Goal: Information Seeking & Learning: Find specific fact

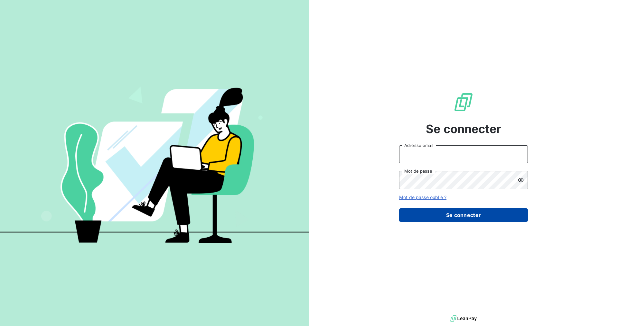
type input "[PERSON_NAME][EMAIL_ADDRESS][PERSON_NAME][DOMAIN_NAME]"
click at [456, 212] on button "Se connecter" at bounding box center [463, 216] width 129 height 14
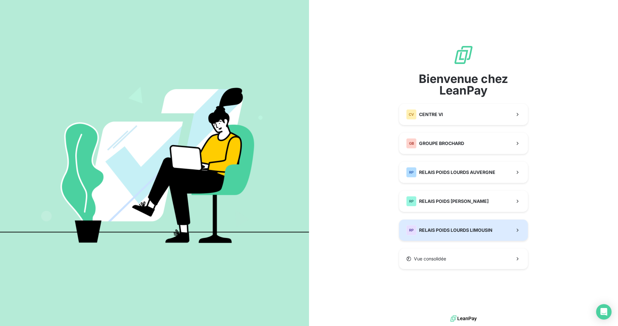
click at [458, 234] on div "RP RELAIS POIDS LOURDS LIMOUSIN" at bounding box center [449, 230] width 86 height 10
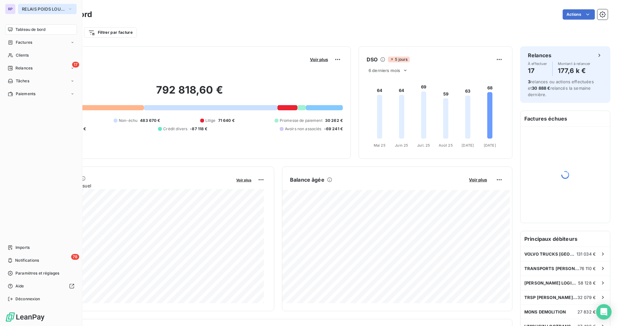
click at [46, 13] on button "RELAIS POIDS LOURDS LIMOUSIN" at bounding box center [47, 9] width 59 height 10
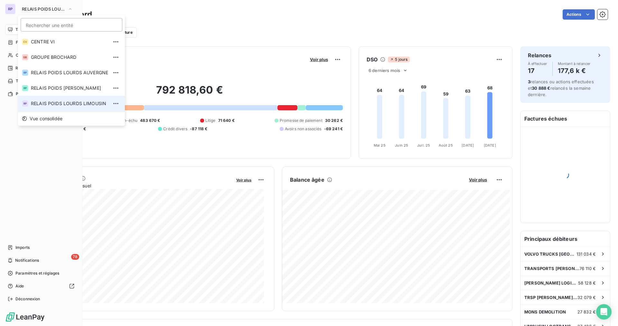
click at [89, 105] on span "RELAIS POIDS LOURDS LIMOUSIN" at bounding box center [69, 103] width 77 height 6
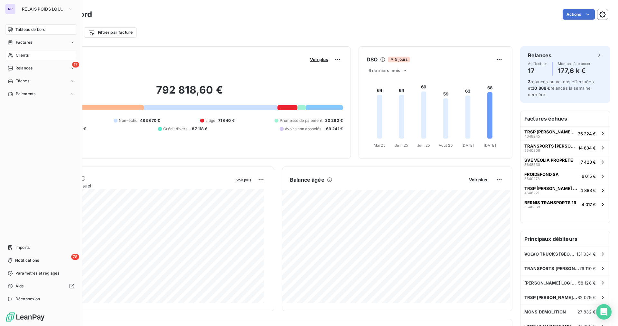
click at [23, 57] on span "Clients" at bounding box center [22, 55] width 13 height 6
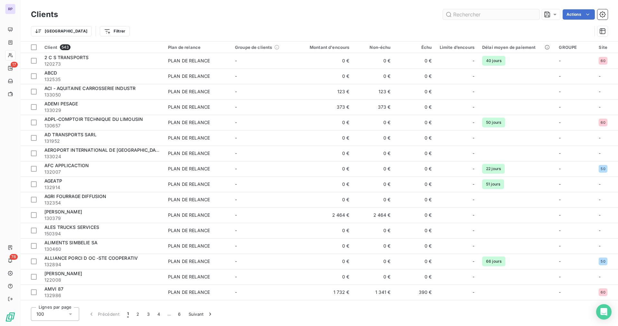
click at [475, 14] on input "text" at bounding box center [491, 14] width 97 height 10
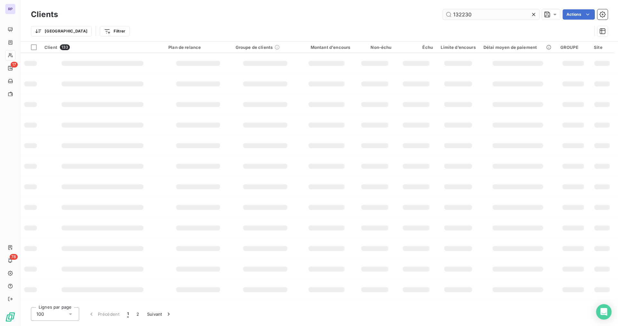
type input "132230"
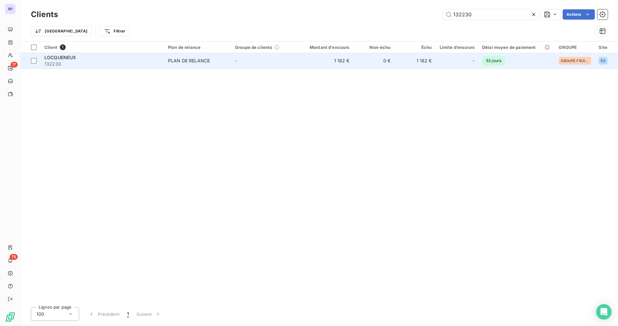
click at [58, 59] on span "LOCQUENEUX" at bounding box center [60, 57] width 32 height 5
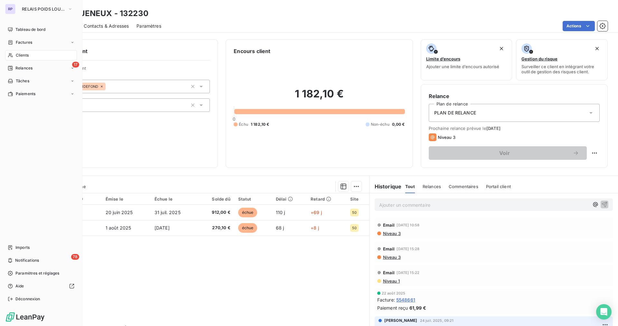
click at [17, 53] on span "Clients" at bounding box center [22, 55] width 13 height 6
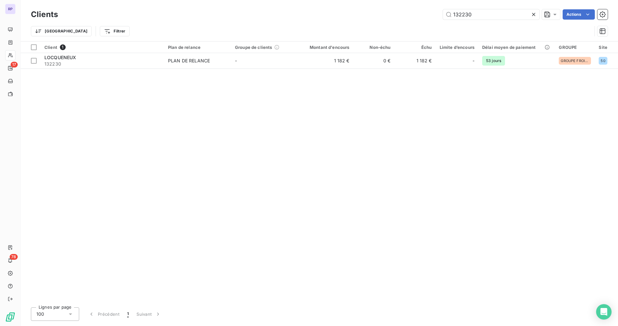
drag, startPoint x: 477, startPoint y: 16, endPoint x: 367, endPoint y: 15, distance: 109.5
click at [370, 15] on div "132230 Actions" at bounding box center [337, 14] width 542 height 10
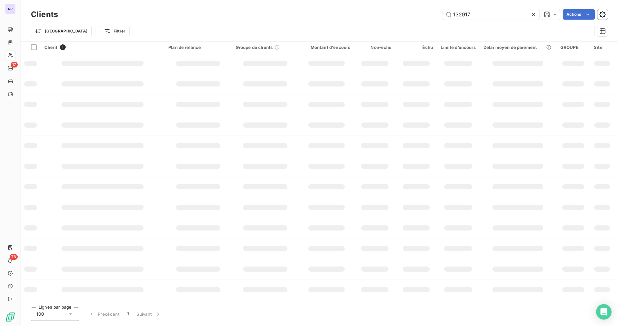
type input "132917"
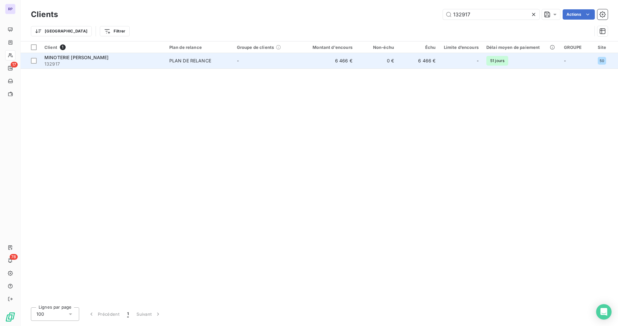
click at [90, 58] on span "MINOTERIE [PERSON_NAME]" at bounding box center [76, 57] width 64 height 5
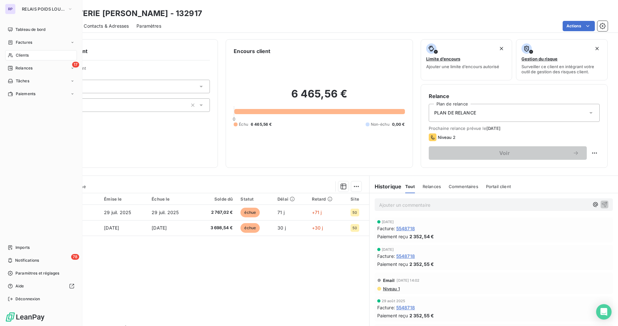
drag, startPoint x: 19, startPoint y: 55, endPoint x: 25, endPoint y: 54, distance: 6.3
click at [19, 55] on span "Clients" at bounding box center [22, 55] width 13 height 6
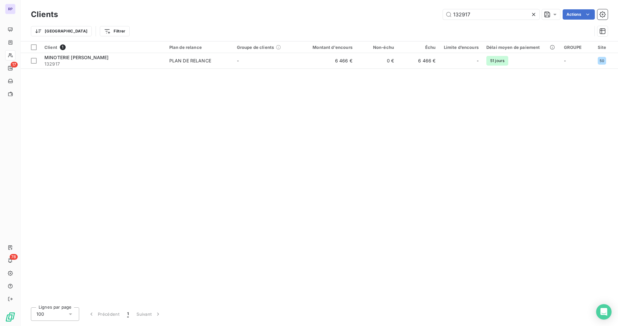
drag, startPoint x: 477, startPoint y: 12, endPoint x: 348, endPoint y: 34, distance: 130.6
click at [354, 32] on div "Clients 132917 Actions Trier Filtrer" at bounding box center [319, 24] width 577 height 33
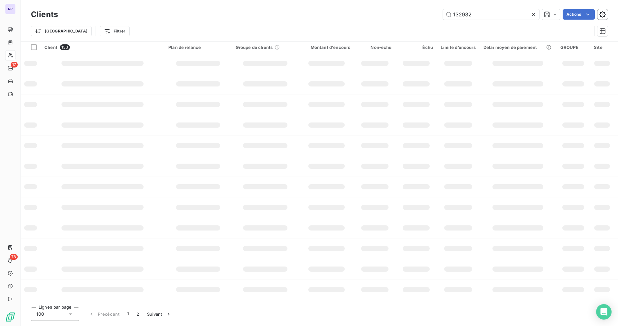
type input "132932"
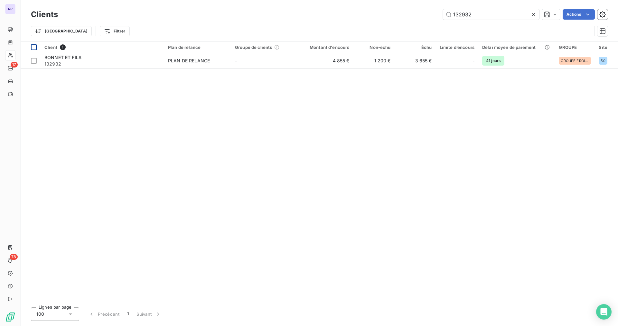
click at [37, 60] on td at bounding box center [31, 60] width 20 height 15
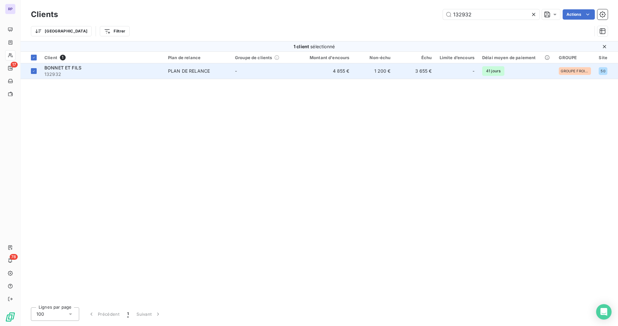
click at [50, 67] on span "BONNET ET FILS" at bounding box center [62, 67] width 37 height 5
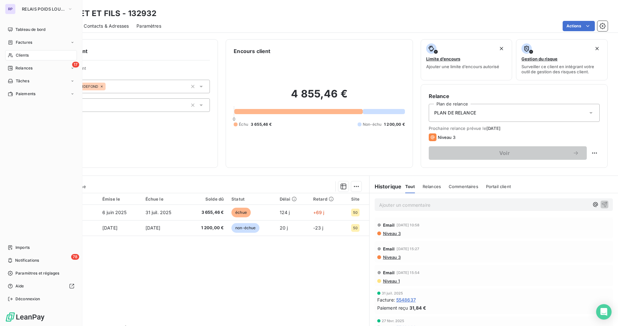
click at [24, 56] on span "Clients" at bounding box center [22, 55] width 13 height 6
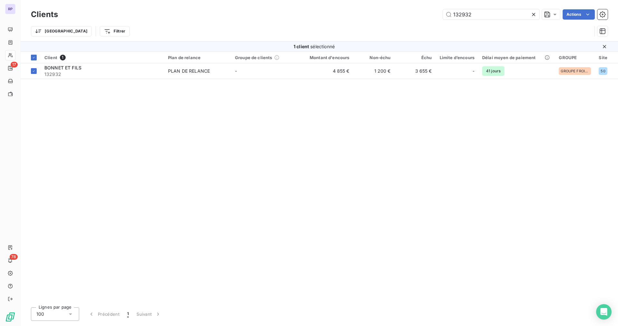
drag, startPoint x: 482, startPoint y: 16, endPoint x: 371, endPoint y: 19, distance: 110.5
click at [377, 18] on div "132932 Actions" at bounding box center [337, 14] width 542 height 10
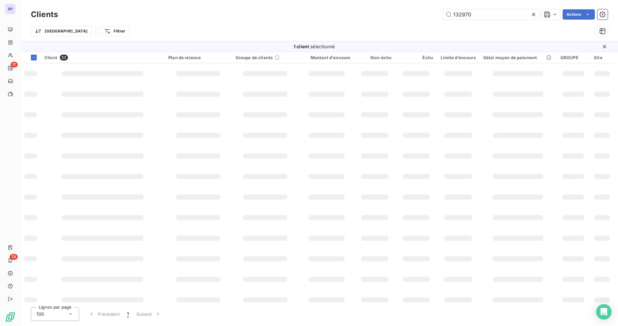
type input "132970"
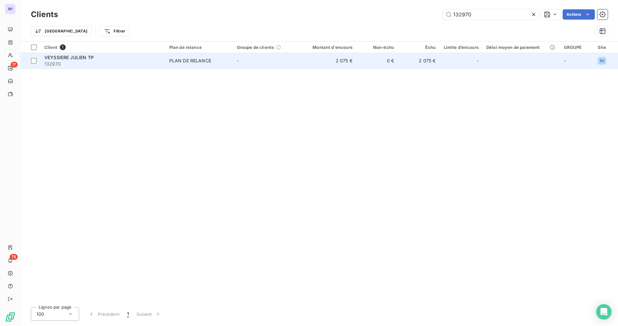
click at [91, 57] on span "VEYSSIERE JULIEN TP" at bounding box center [68, 57] width 49 height 5
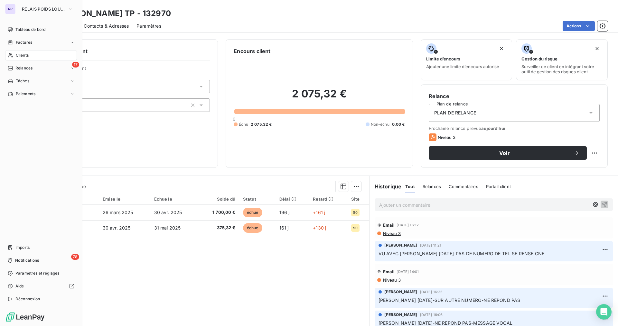
click at [23, 55] on span "Clients" at bounding box center [22, 55] width 13 height 6
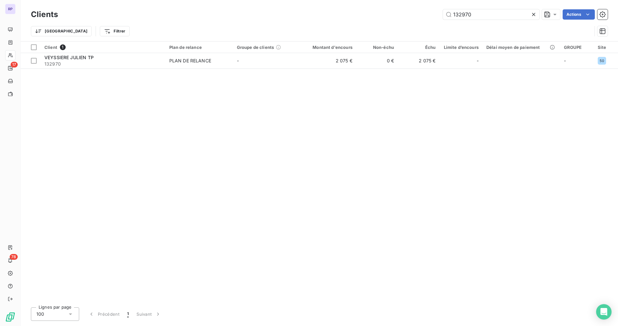
drag, startPoint x: 491, startPoint y: 16, endPoint x: 408, endPoint y: 14, distance: 83.4
click at [408, 14] on div "132970 Actions" at bounding box center [337, 14] width 542 height 10
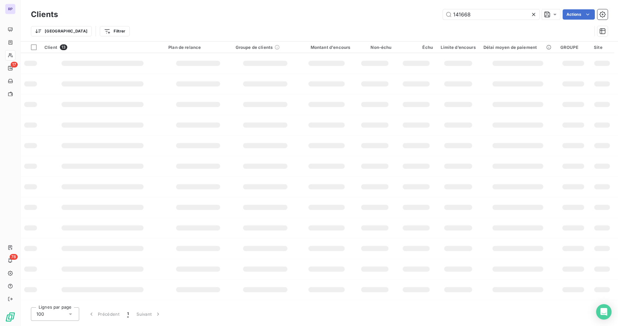
type input "141668"
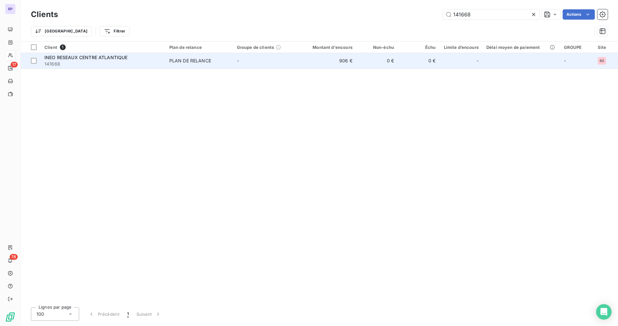
click at [119, 54] on td "INEO RESEAUX CENTRE ATLANTIQUE 141668" at bounding box center [103, 60] width 125 height 15
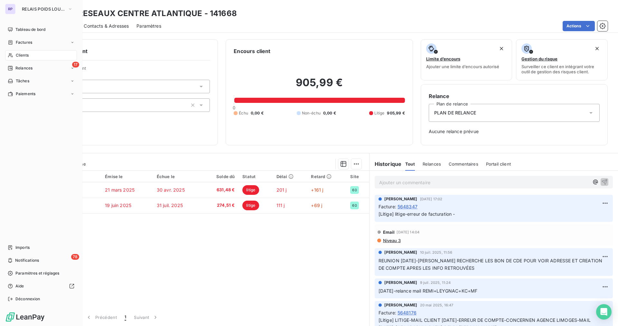
drag, startPoint x: 33, startPoint y: 53, endPoint x: 37, endPoint y: 53, distance: 3.9
click at [33, 53] on div "Clients" at bounding box center [41, 55] width 72 height 10
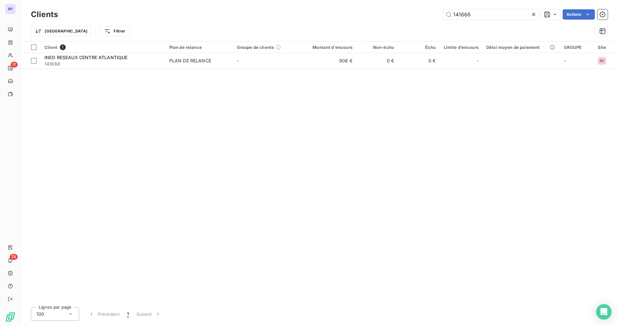
drag, startPoint x: 480, startPoint y: 16, endPoint x: 382, endPoint y: 18, distance: 97.6
click at [386, 18] on div "141668 Actions" at bounding box center [337, 14] width 542 height 10
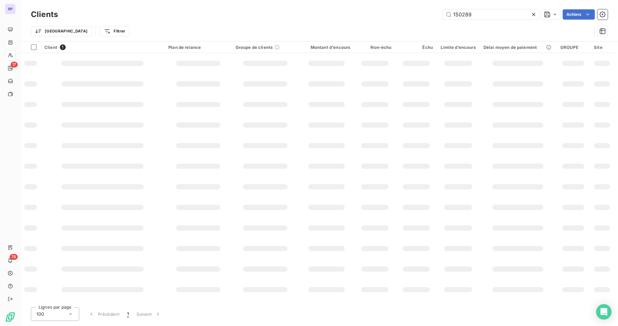
type input "150289"
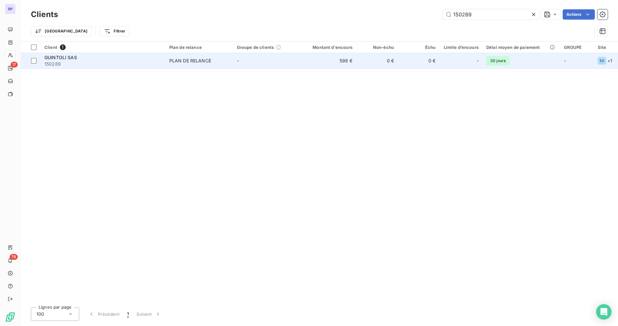
click at [65, 61] on span "150289" at bounding box center [102, 64] width 117 height 6
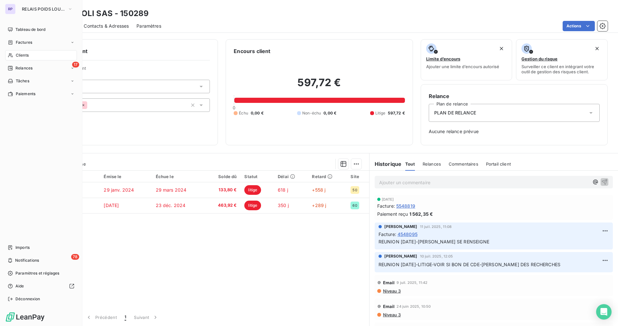
drag, startPoint x: 27, startPoint y: 55, endPoint x: 50, endPoint y: 48, distance: 23.9
click at [27, 55] on span "Clients" at bounding box center [22, 55] width 13 height 6
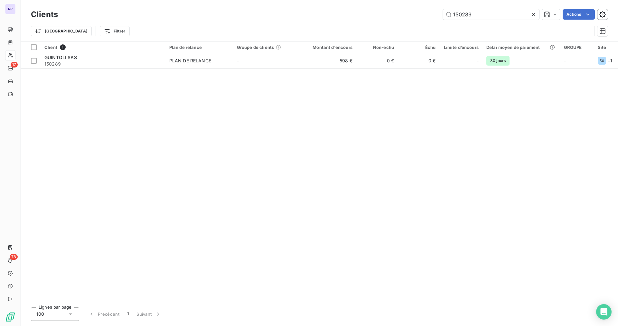
drag, startPoint x: 477, startPoint y: 15, endPoint x: 414, endPoint y: 18, distance: 63.5
click at [414, 18] on div "150289 Actions" at bounding box center [337, 14] width 542 height 10
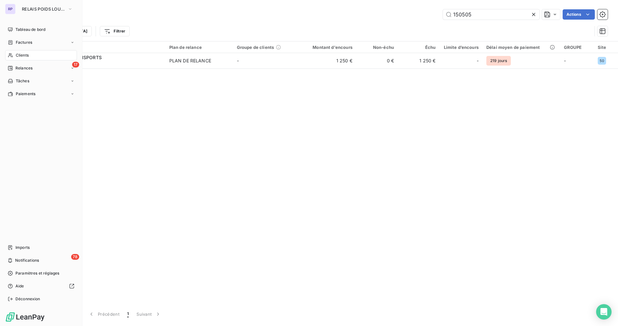
click at [23, 57] on span "Clients" at bounding box center [22, 55] width 13 height 6
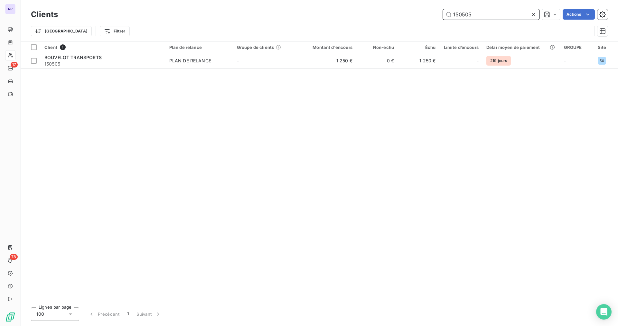
drag, startPoint x: 473, startPoint y: 16, endPoint x: 337, endPoint y: 27, distance: 136.3
click at [340, 26] on div "Clients 150505 Actions Trier Filtrer" at bounding box center [319, 24] width 577 height 33
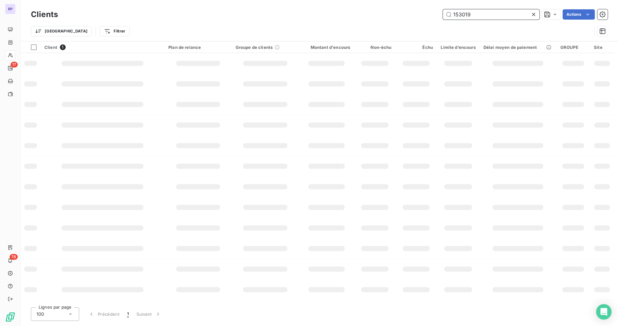
type input "153019"
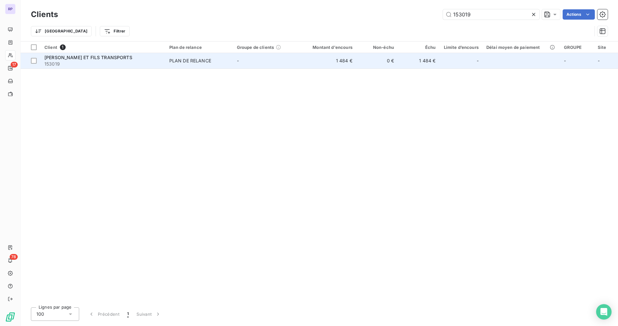
click at [80, 64] on span "153019" at bounding box center [102, 64] width 117 height 6
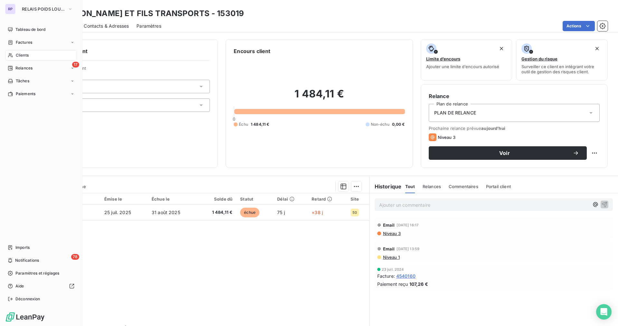
click at [22, 57] on span "Clients" at bounding box center [22, 55] width 13 height 6
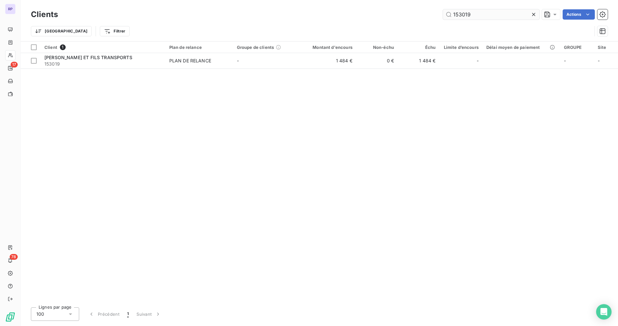
click at [468, 15] on input "153019" at bounding box center [491, 14] width 97 height 10
drag, startPoint x: 446, startPoint y: 15, endPoint x: 397, endPoint y: 16, distance: 49.6
click at [397, 16] on div "153019 Actions" at bounding box center [337, 14] width 542 height 10
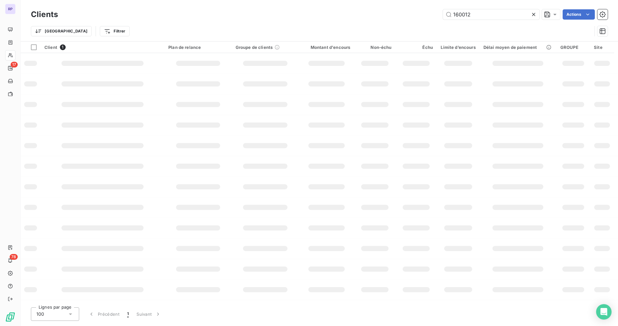
type input "160012"
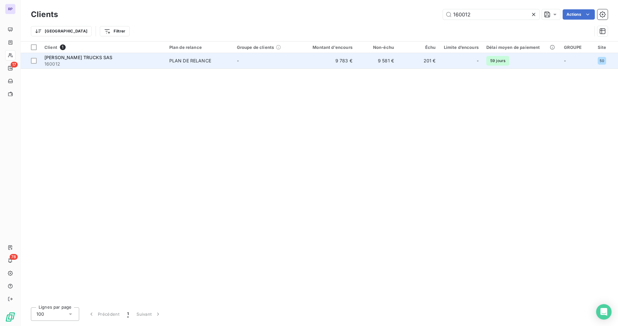
click at [61, 60] on div "[PERSON_NAME] TRUCKS SAS" at bounding box center [102, 57] width 117 height 6
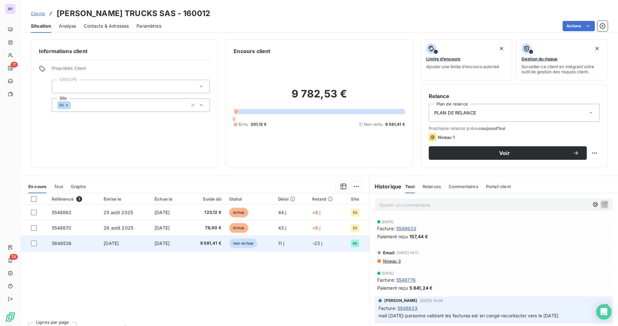
click at [63, 243] on span "5648536" at bounding box center [62, 243] width 20 height 5
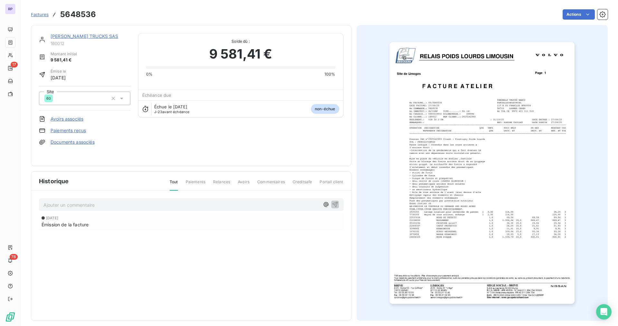
click at [512, 169] on img "button" at bounding box center [482, 173] width 185 height 262
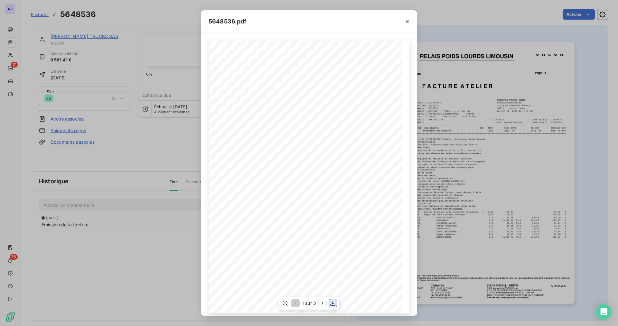
click at [332, 302] on icon "button" at bounding box center [333, 303] width 6 height 6
click at [411, 22] on button "button" at bounding box center [407, 21] width 10 height 10
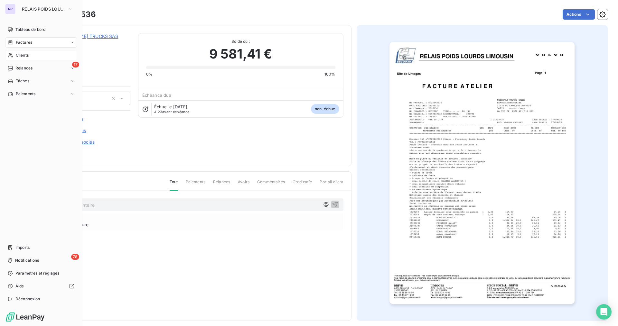
click at [19, 57] on span "Clients" at bounding box center [22, 55] width 13 height 6
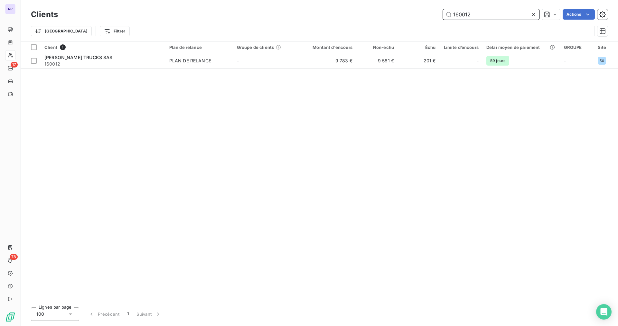
drag, startPoint x: 472, startPoint y: 14, endPoint x: 347, endPoint y: 18, distance: 125.0
click at [350, 18] on div "160012 Actions" at bounding box center [337, 14] width 542 height 10
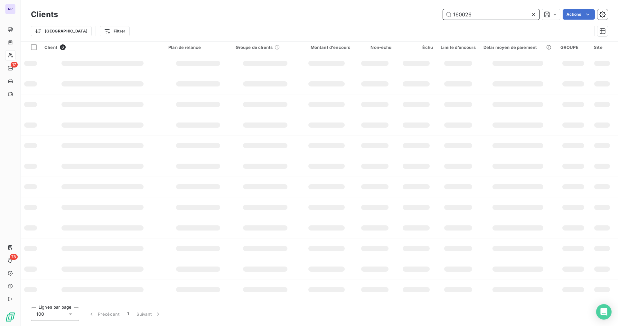
type input "160026"
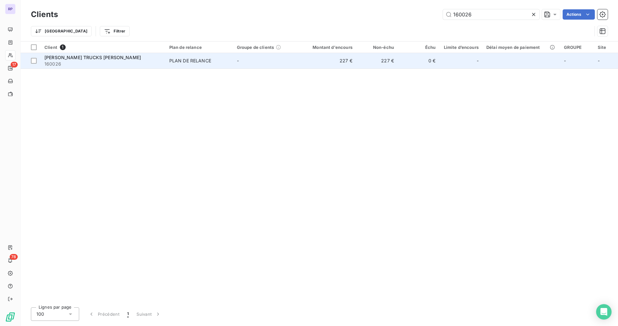
click at [65, 57] on span "[PERSON_NAME] TRUCKS [PERSON_NAME]" at bounding box center [92, 57] width 97 height 5
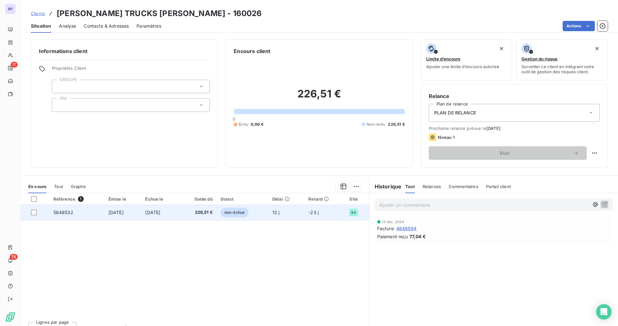
click at [65, 214] on span "5648532" at bounding box center [63, 212] width 20 height 5
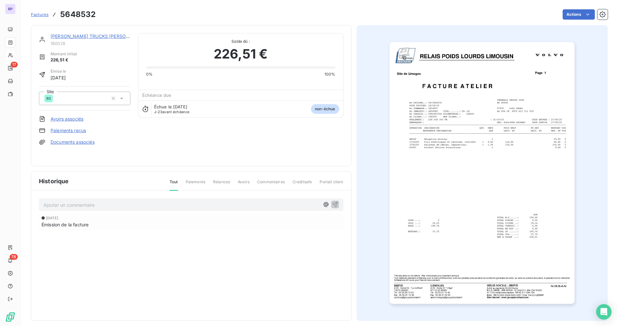
click at [498, 227] on img "button" at bounding box center [482, 173] width 185 height 262
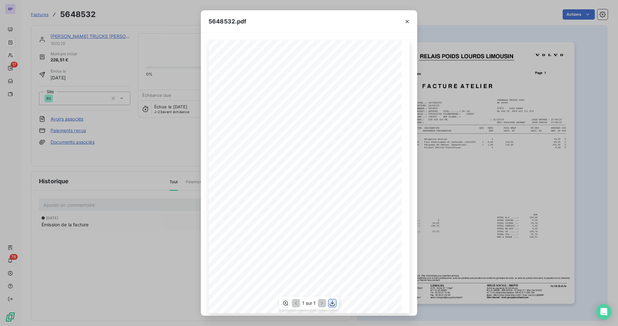
click at [333, 305] on icon "button" at bounding box center [332, 303] width 5 height 5
click at [406, 21] on icon "button" at bounding box center [407, 21] width 6 height 6
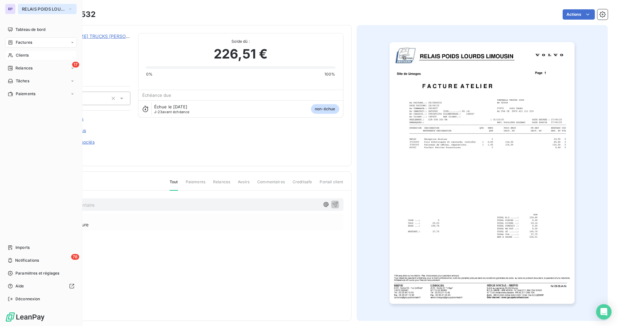
click at [46, 7] on span "RELAIS POIDS LOURDS LIMOUSIN" at bounding box center [43, 8] width 43 height 5
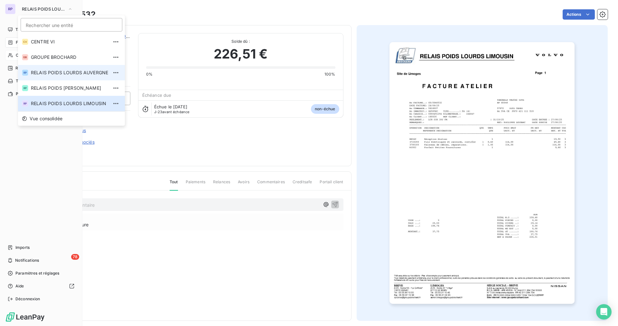
click at [82, 70] on span "RELAIS POIDS LOURDS AUVERGNE" at bounding box center [69, 73] width 77 height 6
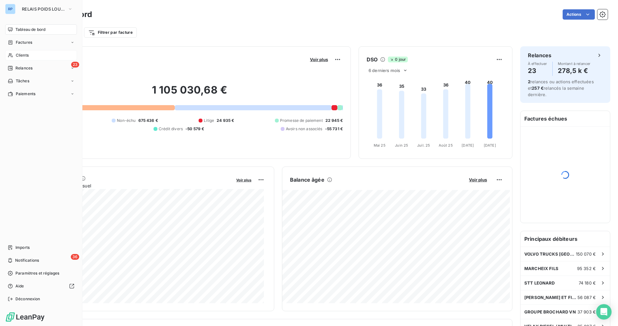
click at [24, 56] on span "Clients" at bounding box center [22, 55] width 13 height 6
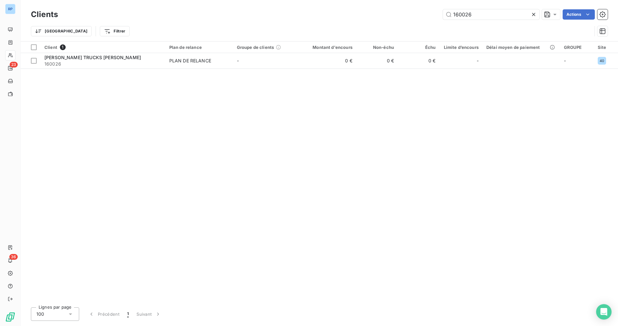
drag, startPoint x: 478, startPoint y: 16, endPoint x: 397, endPoint y: 17, distance: 81.1
click at [397, 17] on div "160026 Actions" at bounding box center [337, 14] width 542 height 10
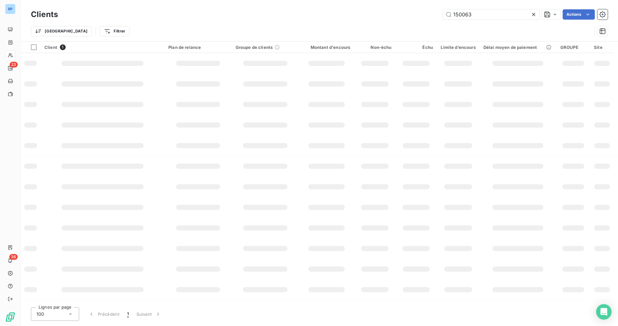
type input "150063"
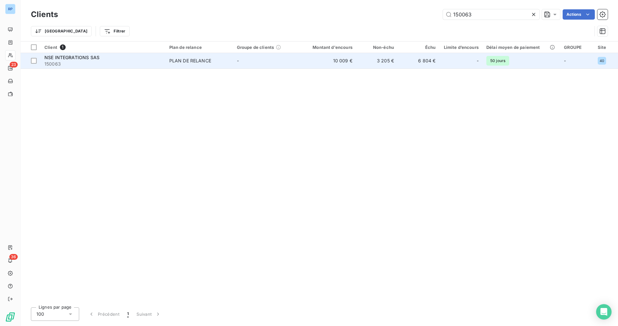
click at [82, 59] on span "NSE INTEGRATIONS SAS" at bounding box center [71, 57] width 55 height 5
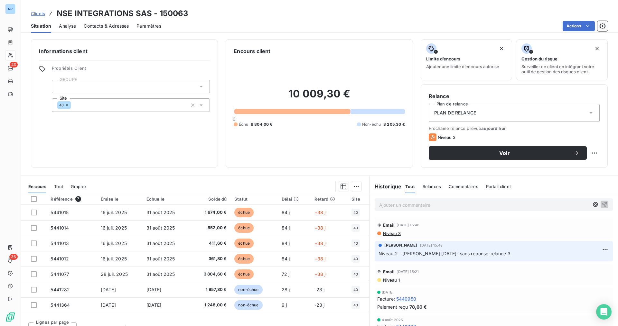
click at [407, 206] on p "Ajouter un commentaire ﻿" at bounding box center [484, 205] width 210 height 8
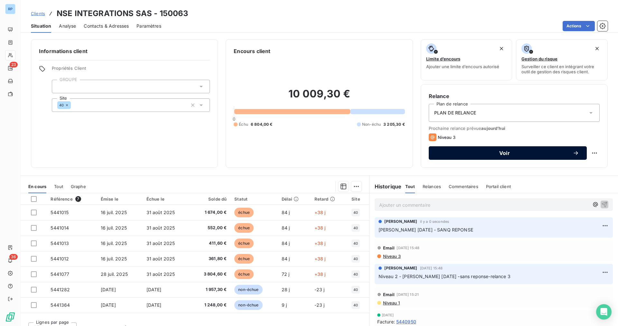
click at [503, 152] on span "Voir" at bounding box center [505, 153] width 136 height 5
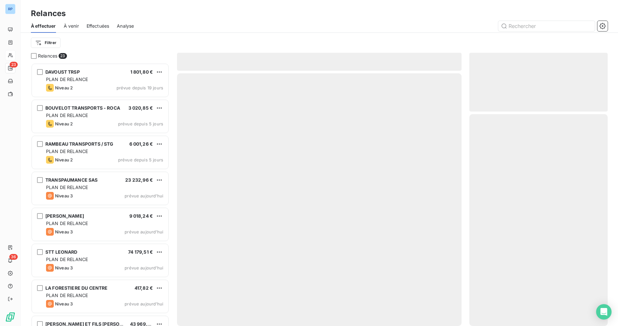
scroll to position [259, 134]
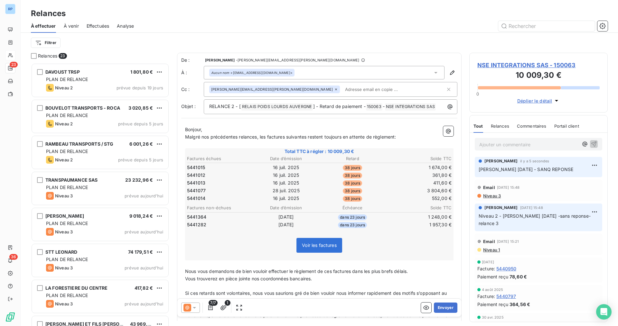
click at [194, 306] on icon at bounding box center [194, 308] width 6 height 6
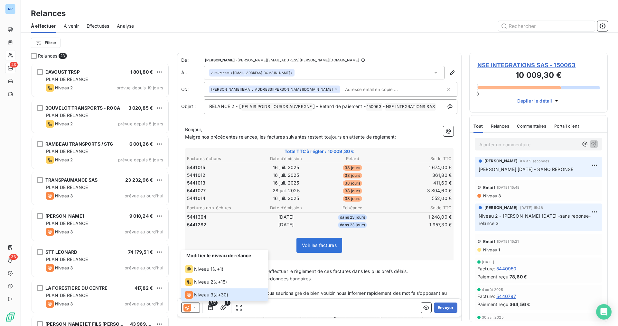
click at [282, 237] on div "Voir les factures" at bounding box center [319, 247] width 267 height 28
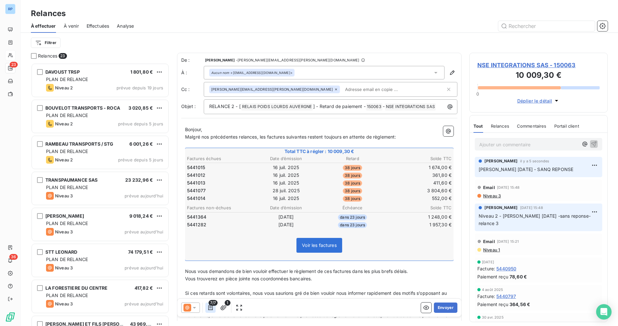
click at [214, 307] on button "button" at bounding box center [210, 308] width 10 height 10
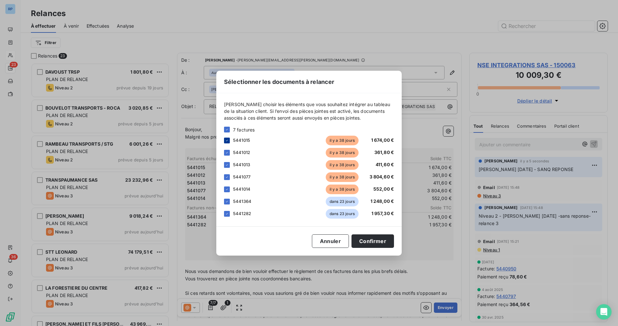
click at [228, 142] on icon at bounding box center [227, 141] width 4 height 4
click at [227, 176] on icon at bounding box center [227, 177] width 4 height 4
click at [375, 243] on button "Confirmer" at bounding box center [373, 242] width 42 height 14
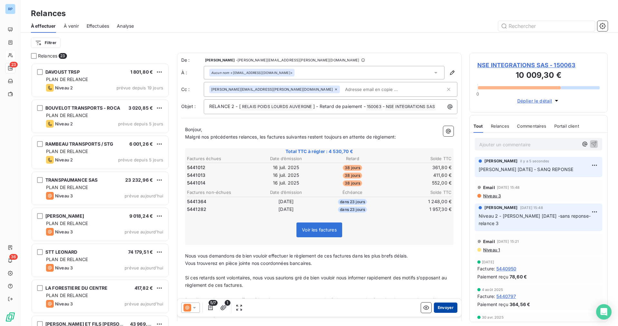
click at [446, 306] on button "Envoyer" at bounding box center [446, 308] width 24 height 10
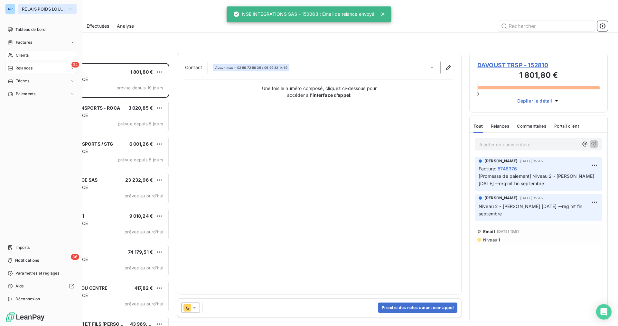
click at [42, 7] on span "RELAIS POIDS LOURDS AUVERGNE" at bounding box center [43, 8] width 43 height 5
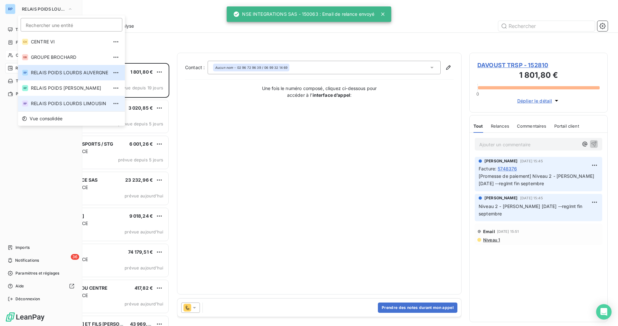
click at [93, 106] on span "RELAIS POIDS LOURDS LIMOUSIN" at bounding box center [69, 103] width 77 height 6
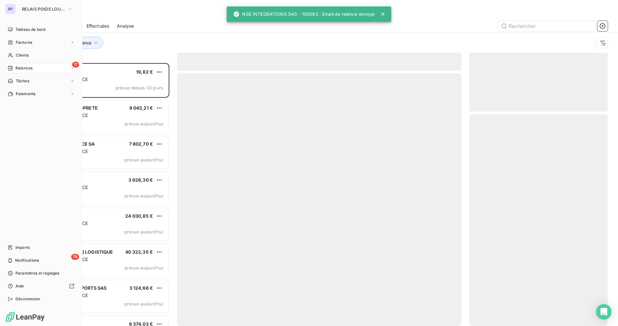
scroll to position [259, 134]
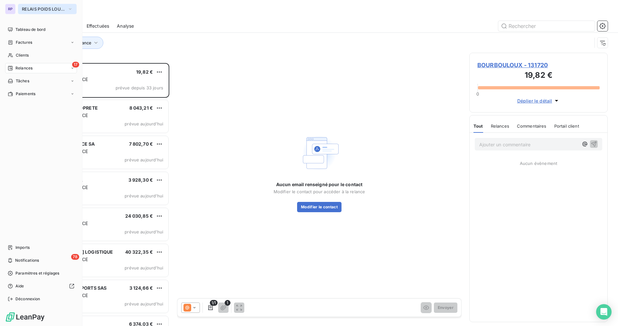
click at [57, 6] on span "RELAIS POIDS LOURDS LIMOUSIN" at bounding box center [43, 8] width 43 height 5
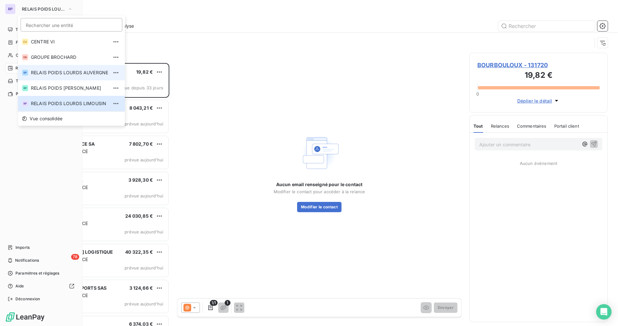
click at [70, 75] on span "RELAIS POIDS LOURDS AUVERGNE" at bounding box center [69, 73] width 77 height 6
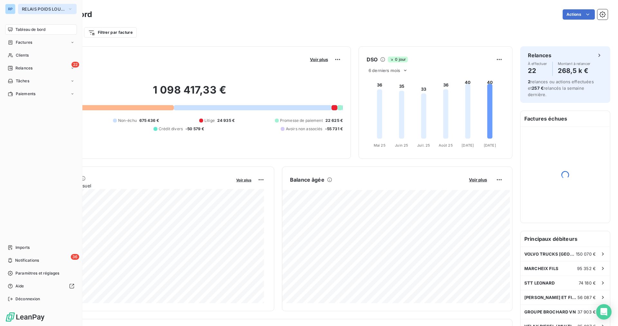
click at [60, 6] on button "RELAIS POIDS LOURDS AUVERGNE" at bounding box center [47, 9] width 59 height 10
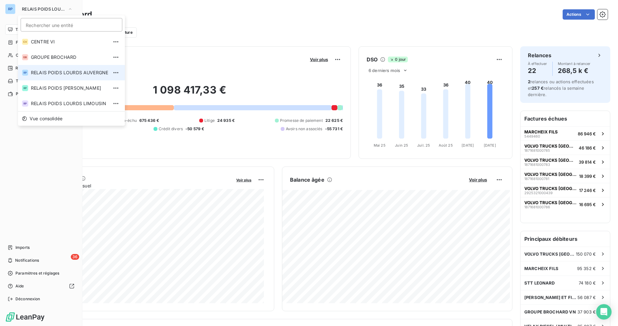
click at [82, 75] on span "RELAIS POIDS LOURDS AUVERGNE" at bounding box center [69, 73] width 77 height 6
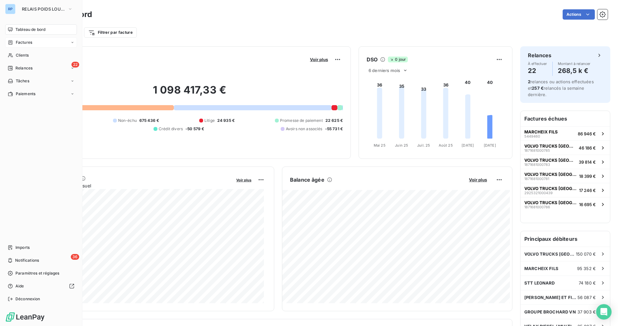
click at [28, 44] on span "Factures" at bounding box center [24, 43] width 16 height 6
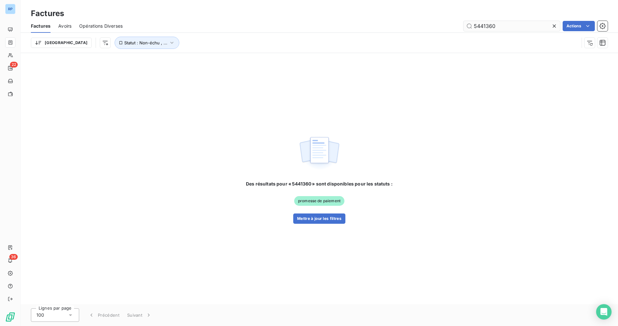
click at [495, 25] on input "5441360" at bounding box center [512, 26] width 97 height 10
drag, startPoint x: 496, startPoint y: 27, endPoint x: 380, endPoint y: 24, distance: 116.3
click at [380, 24] on div "5441360 Actions" at bounding box center [368, 26] width 477 height 10
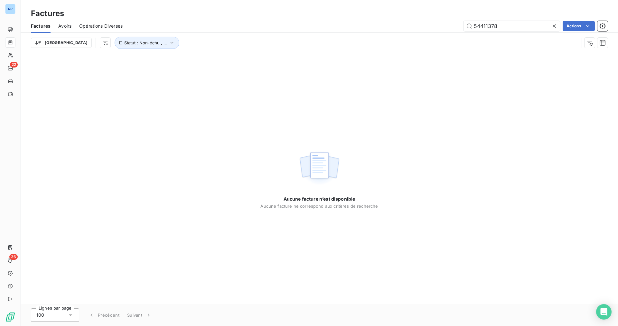
drag, startPoint x: 503, startPoint y: 23, endPoint x: 446, endPoint y: 23, distance: 57.0
click at [446, 23] on div "54411378 Actions" at bounding box center [368, 26] width 477 height 10
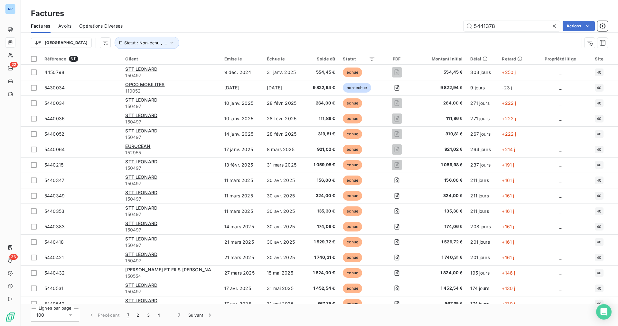
type input "5441378"
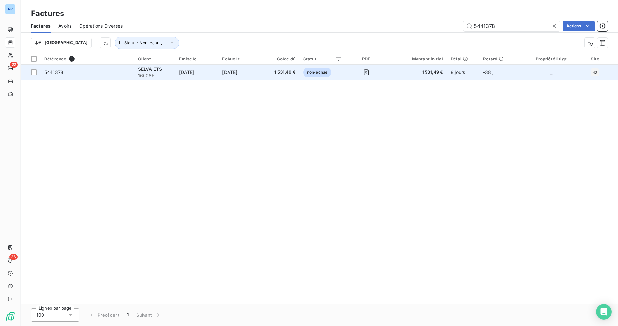
click at [52, 74] on span "5441378" at bounding box center [53, 72] width 19 height 5
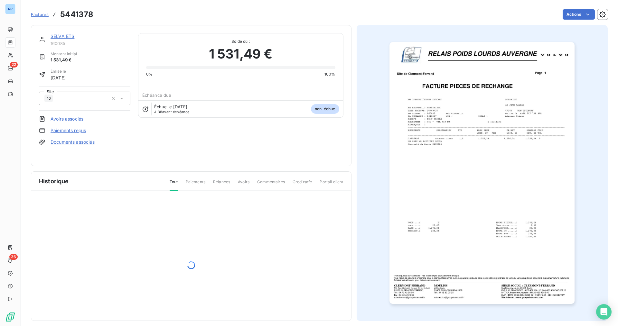
click at [497, 211] on img "button" at bounding box center [482, 173] width 185 height 262
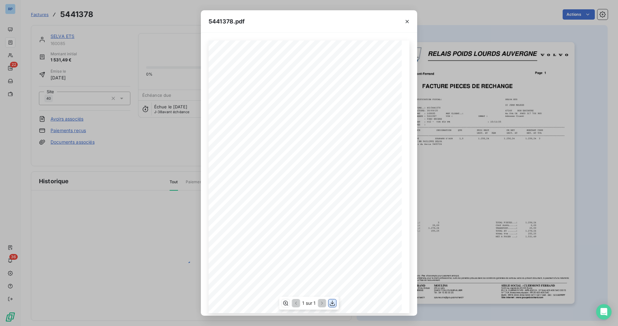
click at [333, 302] on icon "button" at bounding box center [332, 303] width 6 height 6
drag, startPoint x: 409, startPoint y: 21, endPoint x: 400, endPoint y: 21, distance: 9.3
click at [409, 21] on icon "button" at bounding box center [407, 21] width 6 height 6
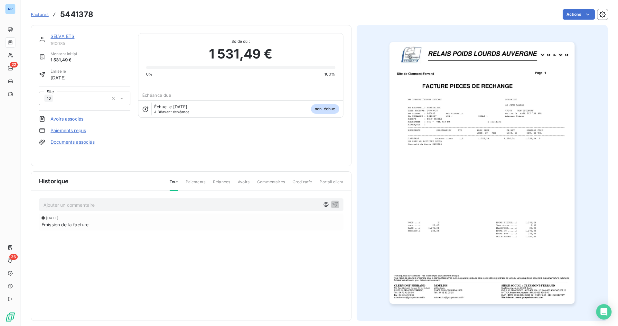
click at [37, 14] on span "Factures" at bounding box center [40, 14] width 18 height 5
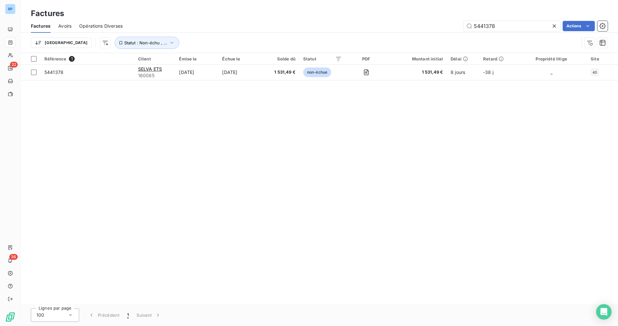
drag, startPoint x: 502, startPoint y: 26, endPoint x: 430, endPoint y: 24, distance: 71.2
click at [430, 24] on div "5441378 Actions" at bounding box center [368, 26] width 477 height 10
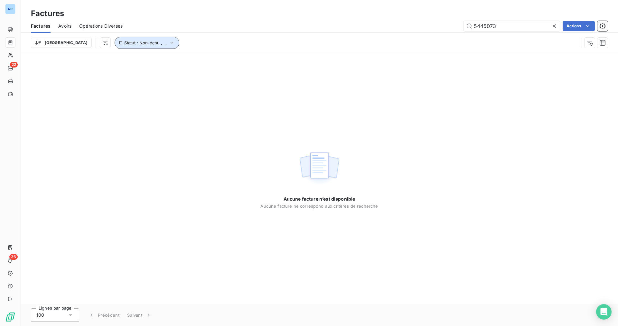
click at [169, 42] on icon "button" at bounding box center [172, 43] width 6 height 6
click at [236, 59] on icon at bounding box center [239, 59] width 6 height 6
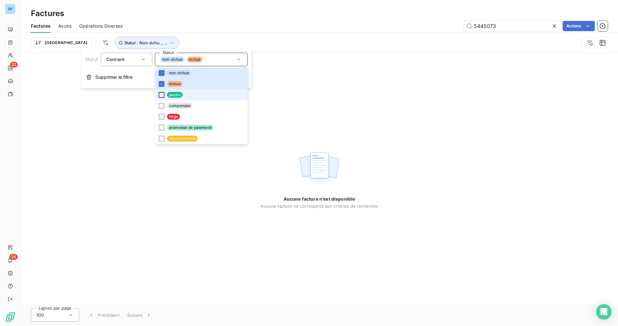
click at [161, 96] on div at bounding box center [162, 95] width 6 height 6
drag, startPoint x: 304, startPoint y: 7, endPoint x: 291, endPoint y: 11, distance: 13.7
click at [304, 7] on div "Factures Factures Avoirs Opérations Diverses 5445073 Actions Trier Statut : Non…" at bounding box center [320, 26] width 598 height 53
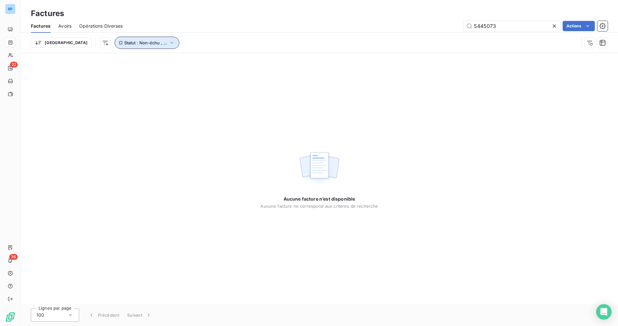
click at [169, 42] on icon "button" at bounding box center [172, 43] width 6 height 6
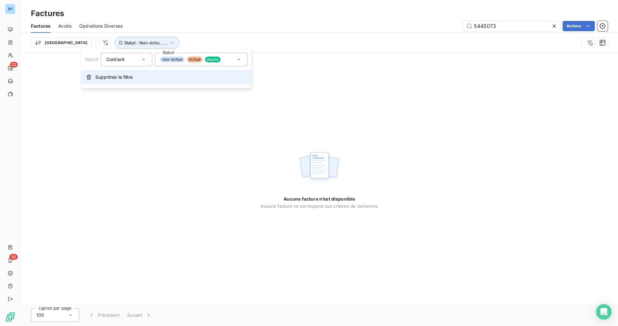
click at [110, 75] on span "Supprimer le filtre" at bounding box center [113, 77] width 37 height 6
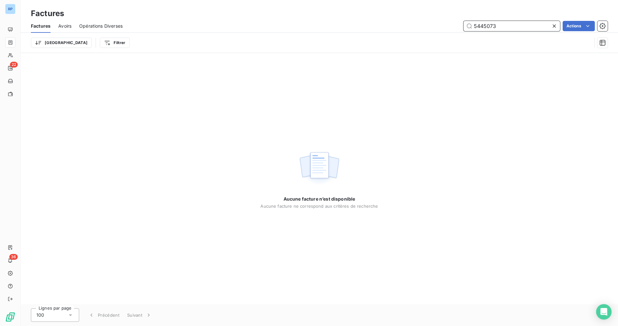
drag, startPoint x: 502, startPoint y: 26, endPoint x: 423, endPoint y: 26, distance: 78.9
click at [423, 26] on div "5445073 Actions" at bounding box center [368, 26] width 477 height 10
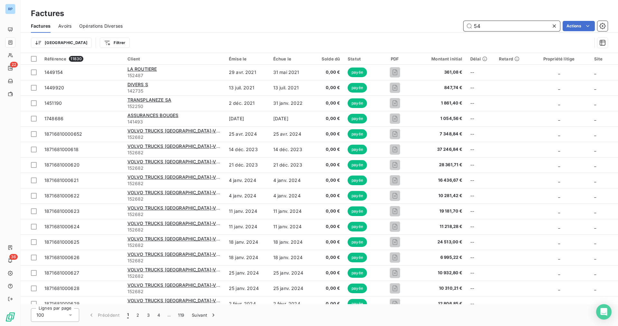
type input "5"
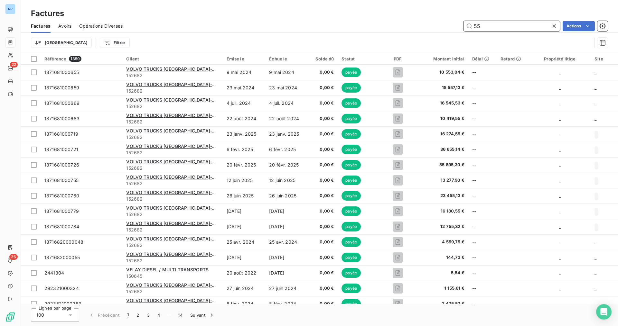
type input "5"
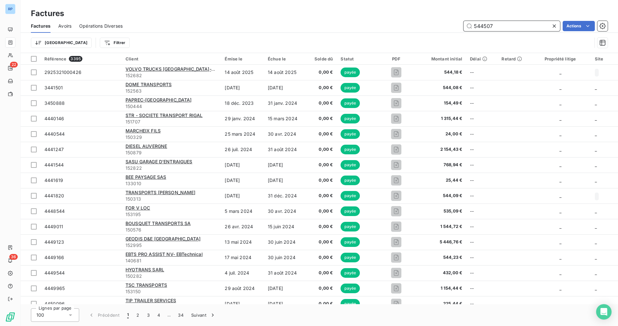
type input "5445073"
